Goal: Transaction & Acquisition: Purchase product/service

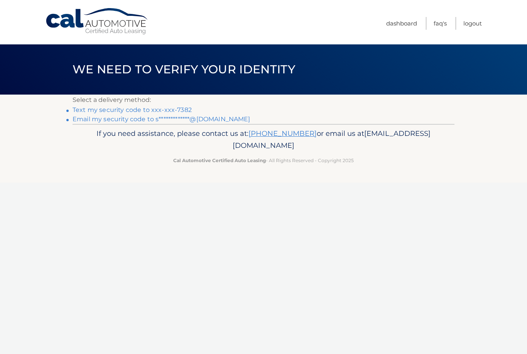
click at [135, 108] on link "Text my security code to xxx-xxx-7382" at bounding box center [132, 109] width 119 height 7
click at [171, 108] on link "Text my security code to xxx-xxx-7382" at bounding box center [132, 109] width 119 height 7
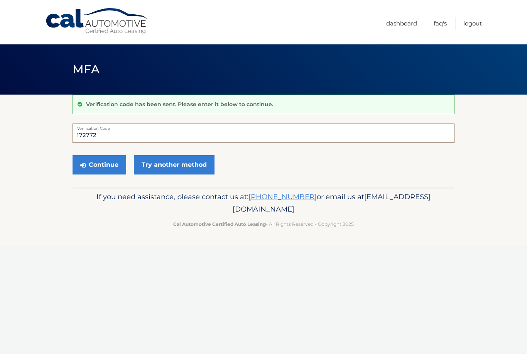
type input "172772"
click at [110, 164] on button "Continue" at bounding box center [100, 164] width 54 height 19
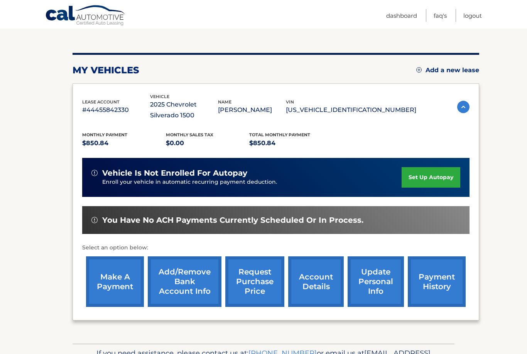
scroll to position [76, 0]
click at [118, 278] on link "make a payment" at bounding box center [115, 281] width 58 height 51
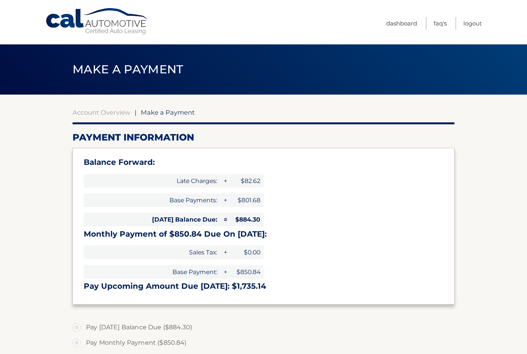
type input "1735.14"
click at [21, 234] on section "Account Overview | Make a Payment Payment Information Balance Forward: Late Cha…" at bounding box center [263, 320] width 527 height 450
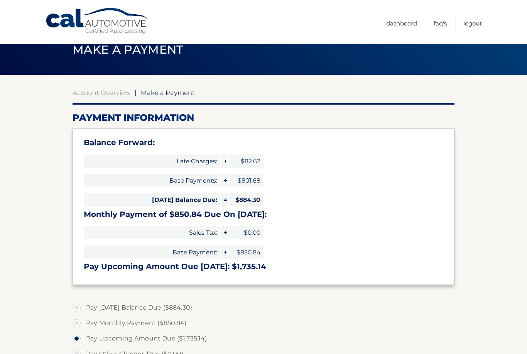
scroll to position [20, 0]
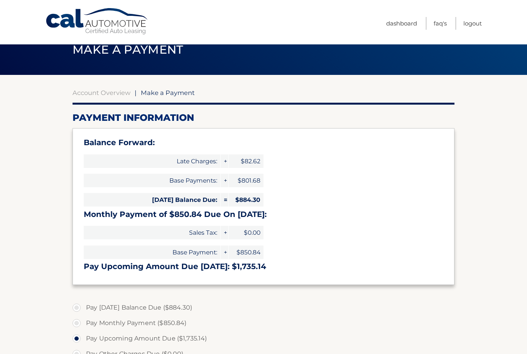
click at [78, 306] on label "Pay Today's Balance Due ($884.30)" at bounding box center [264, 307] width 382 height 15
click at [78, 306] on input "Pay Today's Balance Due ($884.30)" at bounding box center [80, 306] width 8 height 12
radio input "true"
type input "884.30"
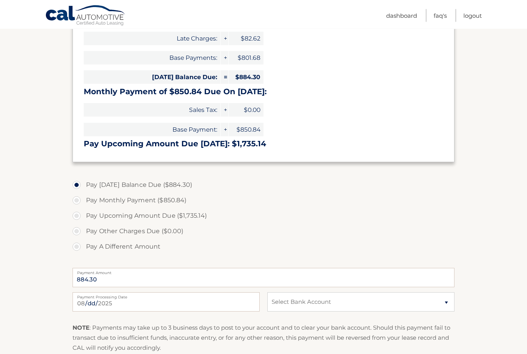
scroll to position [145, 0]
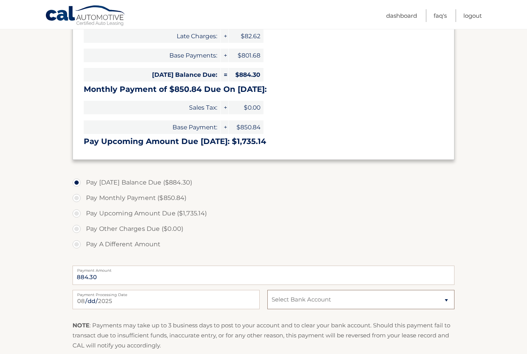
click at [449, 300] on select "Select Bank Account Checking TEACHERS FEDERAL CREDIT UNION *****0994 Checking V…" at bounding box center [360, 299] width 187 height 19
select select "ODZmYTJlY2ItN2EyYS00OGMxLTgwNzQtNGZmZTJiM2FmMWEy"
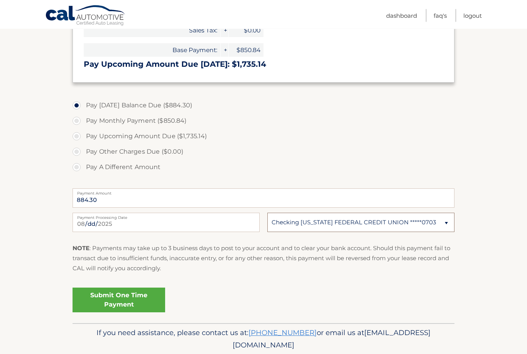
scroll to position [223, 0]
click at [81, 294] on link "Submit One Time Payment" at bounding box center [119, 299] width 93 height 25
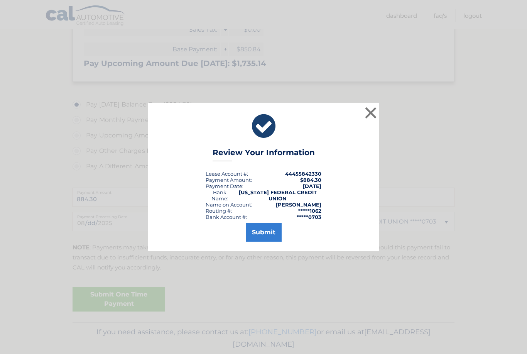
click at [270, 242] on button "Submit" at bounding box center [264, 232] width 36 height 19
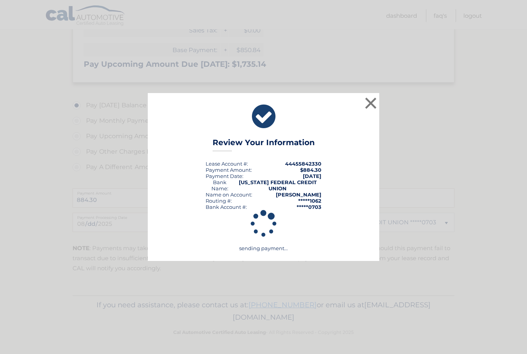
scroll to position [195, 0]
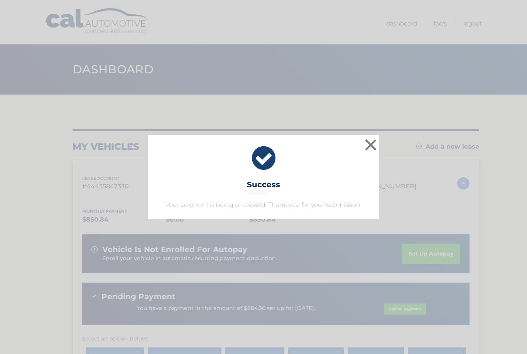
click at [372, 144] on button "×" at bounding box center [370, 144] width 15 height 15
